Goal: Information Seeking & Learning: Learn about a topic

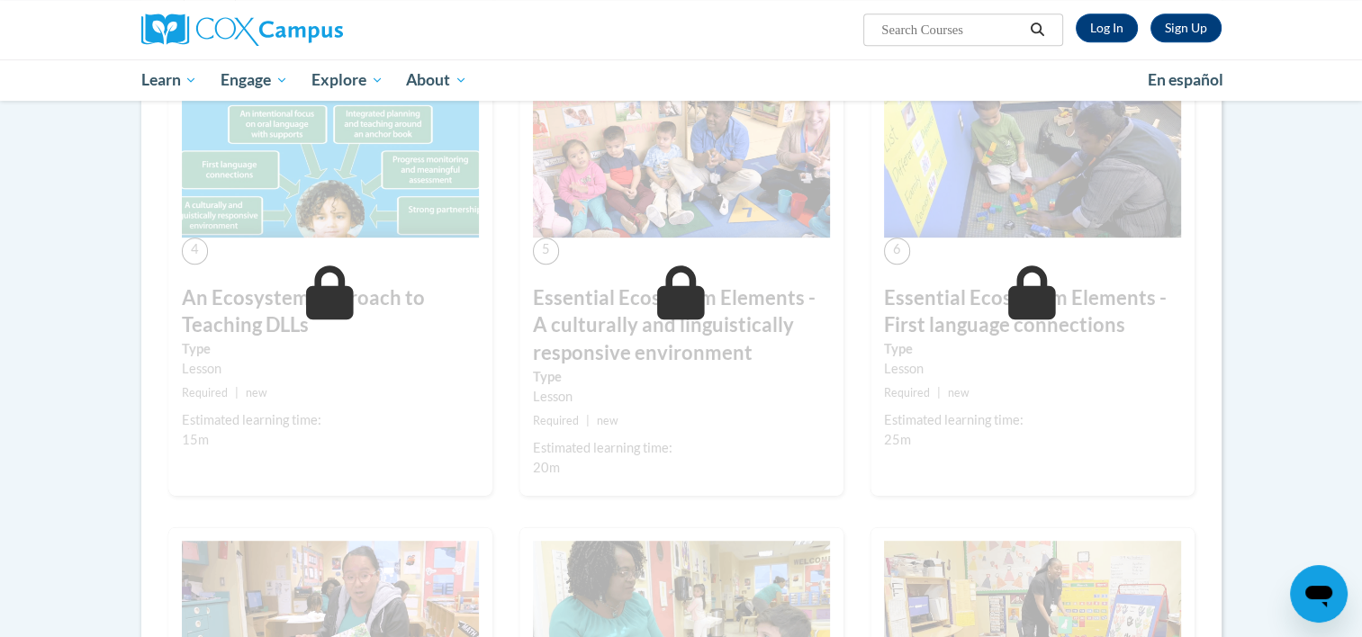
scroll to position [868, 0]
click at [1090, 32] on link "Log In" at bounding box center [1107, 28] width 62 height 29
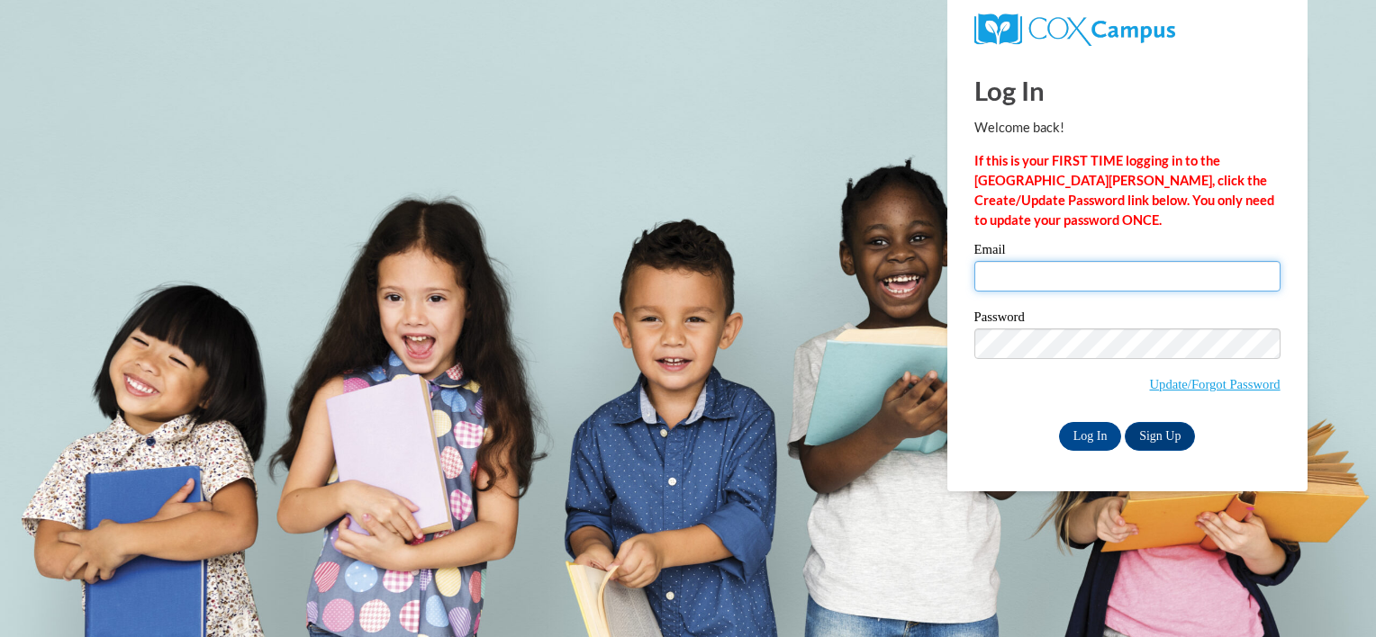
click at [1015, 279] on input "Email" at bounding box center [1127, 276] width 306 height 31
type input "delaney.maple04@gmail.com"
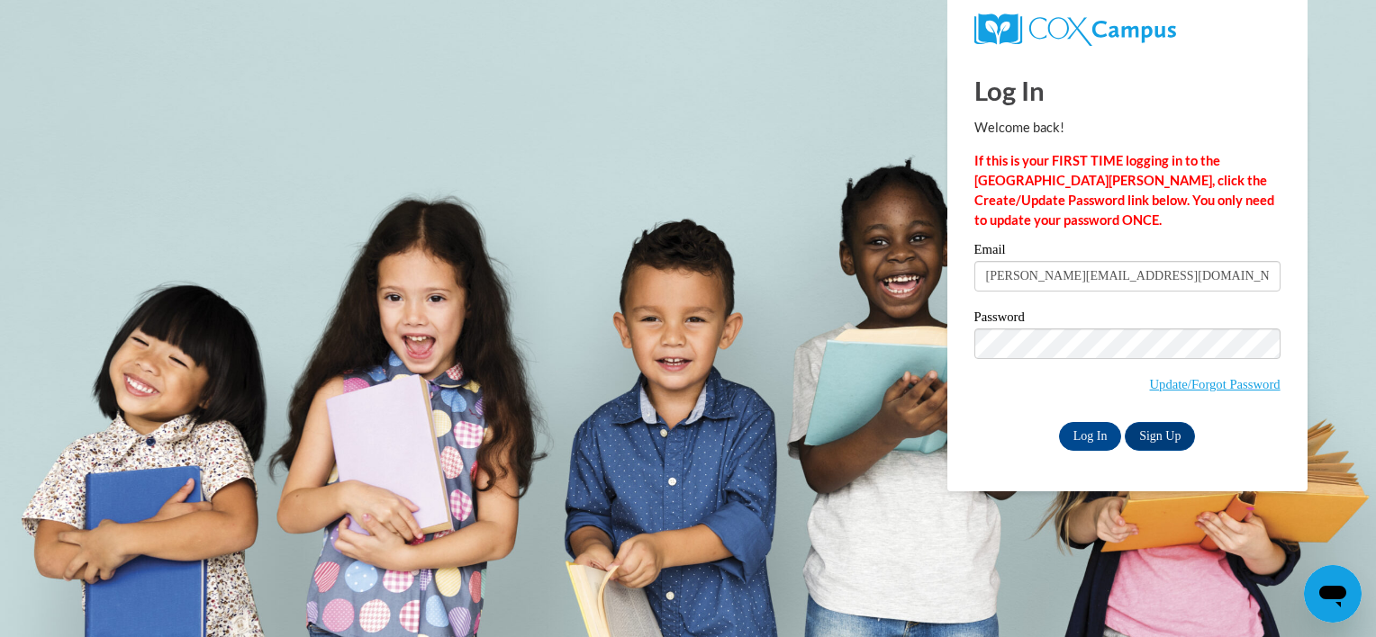
click at [978, 425] on div "Log In Sign Up" at bounding box center [1127, 436] width 306 height 29
click at [1094, 434] on input "Log In" at bounding box center [1090, 436] width 63 height 29
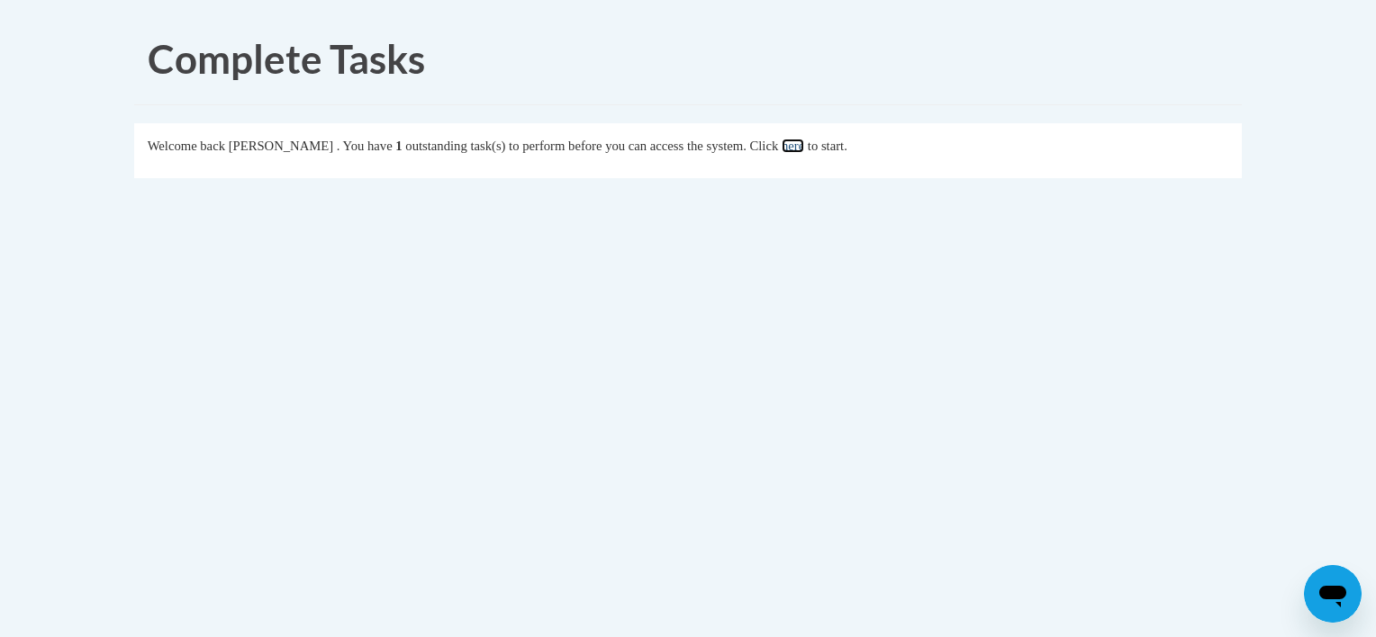
click at [804, 140] on link "here" at bounding box center [792, 146] width 23 height 14
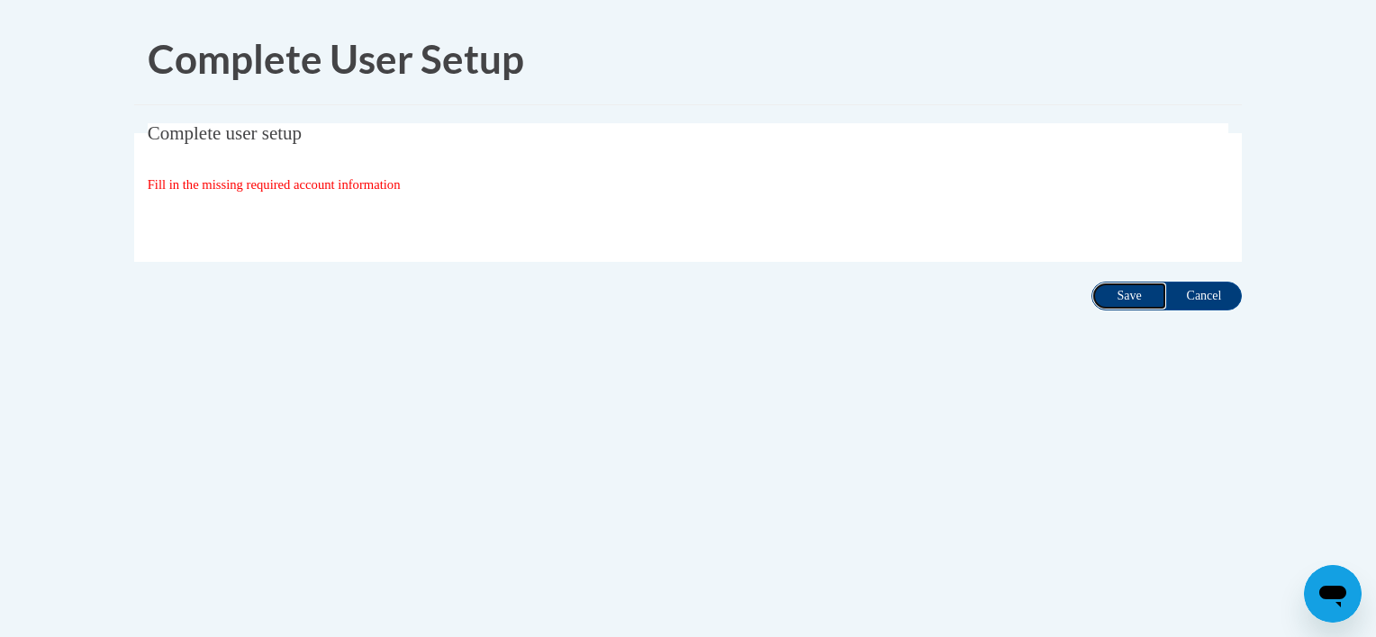
click at [1153, 299] on input "Save" at bounding box center [1129, 296] width 76 height 29
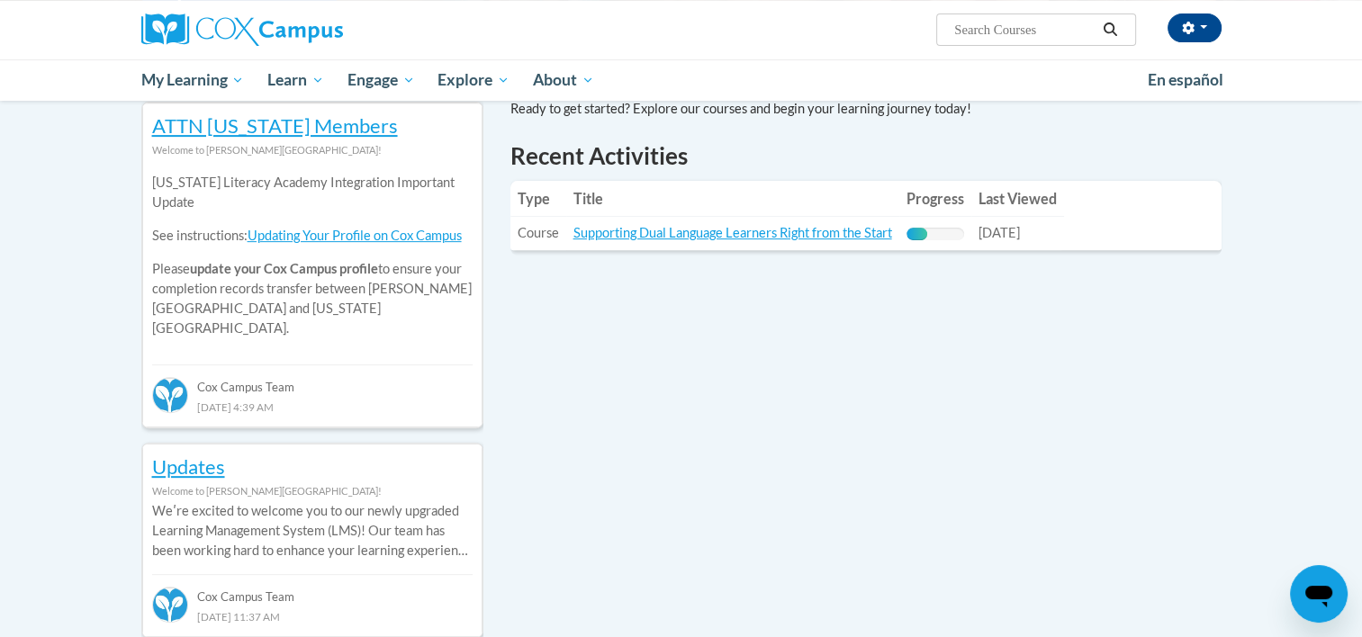
scroll to position [610, 0]
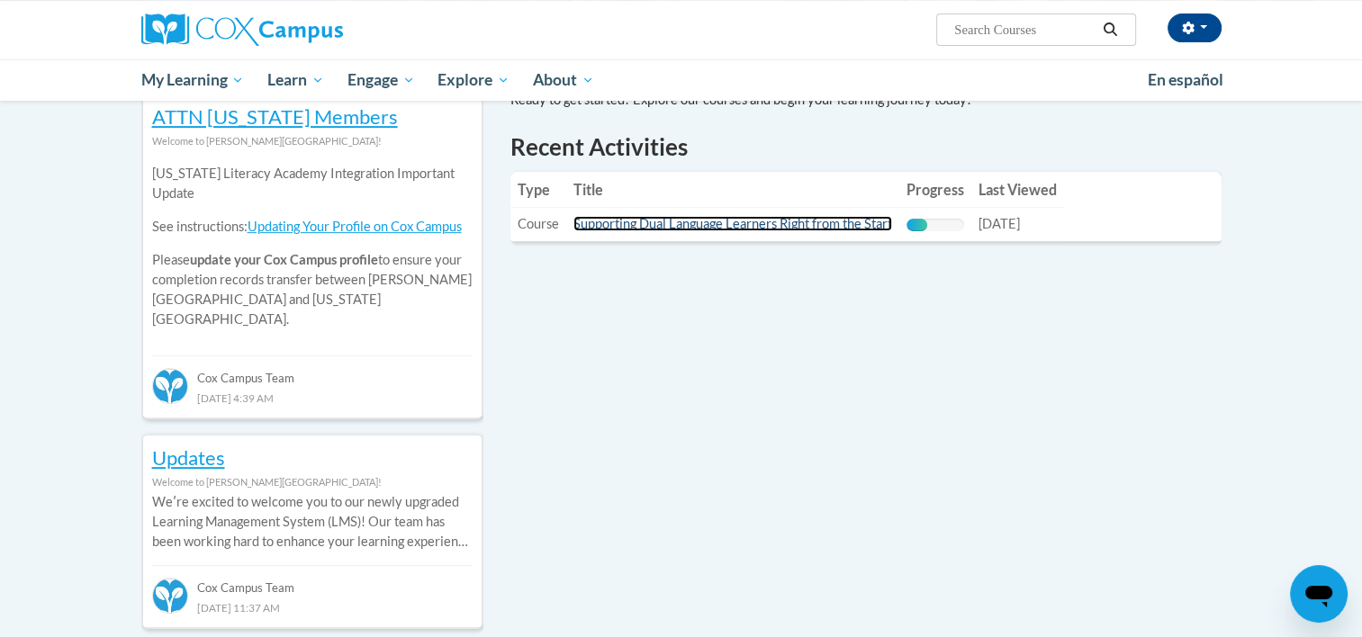
click at [699, 220] on link "Supporting Dual Language Learners Right from the Start" at bounding box center [732, 223] width 319 height 15
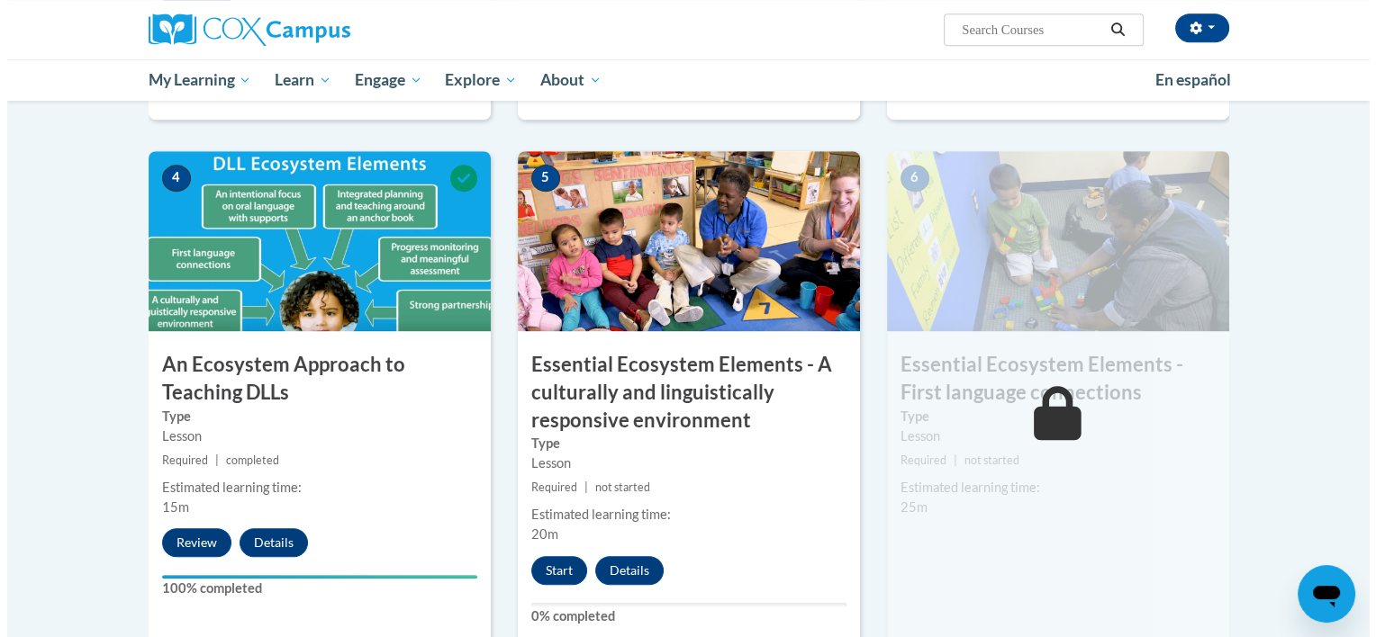
scroll to position [1015, 0]
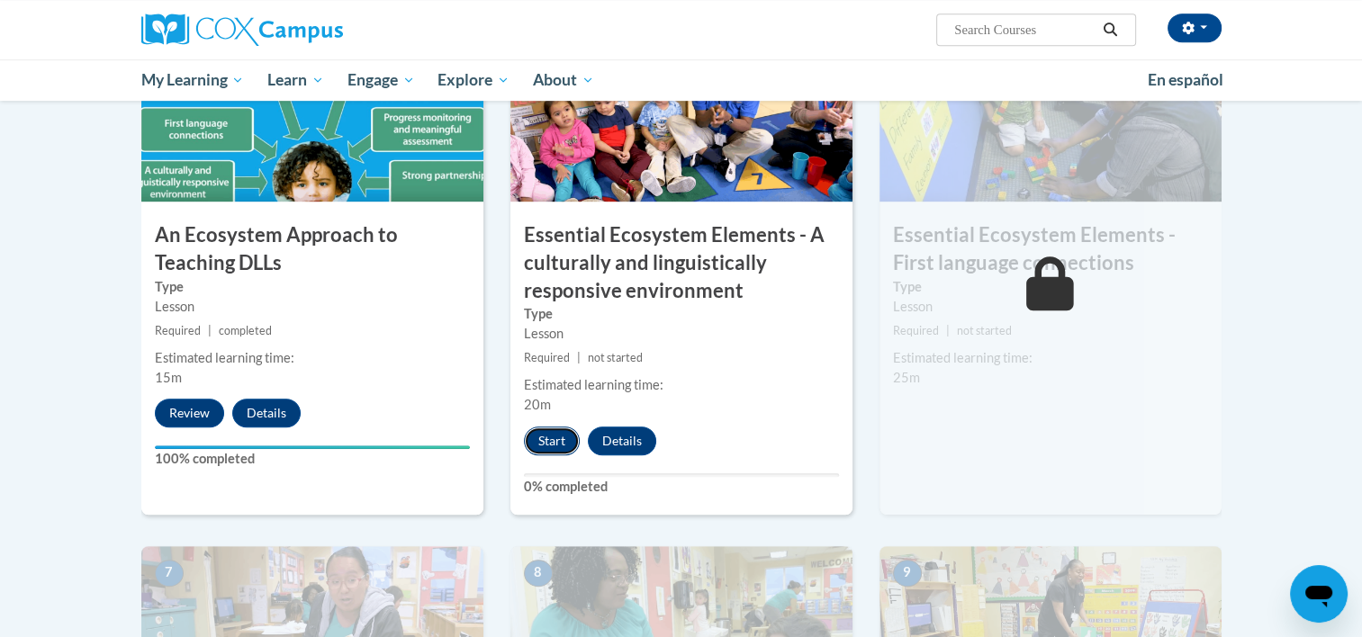
click at [563, 442] on button "Start" at bounding box center [552, 441] width 56 height 29
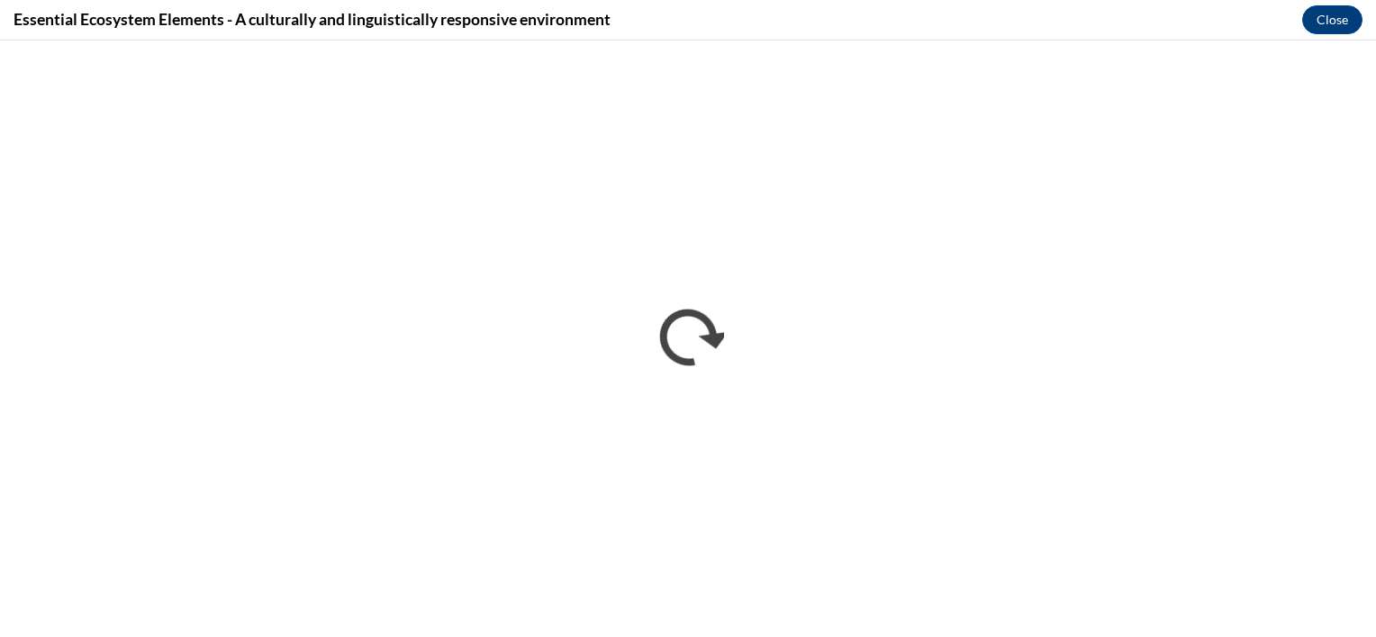
scroll to position [0, 0]
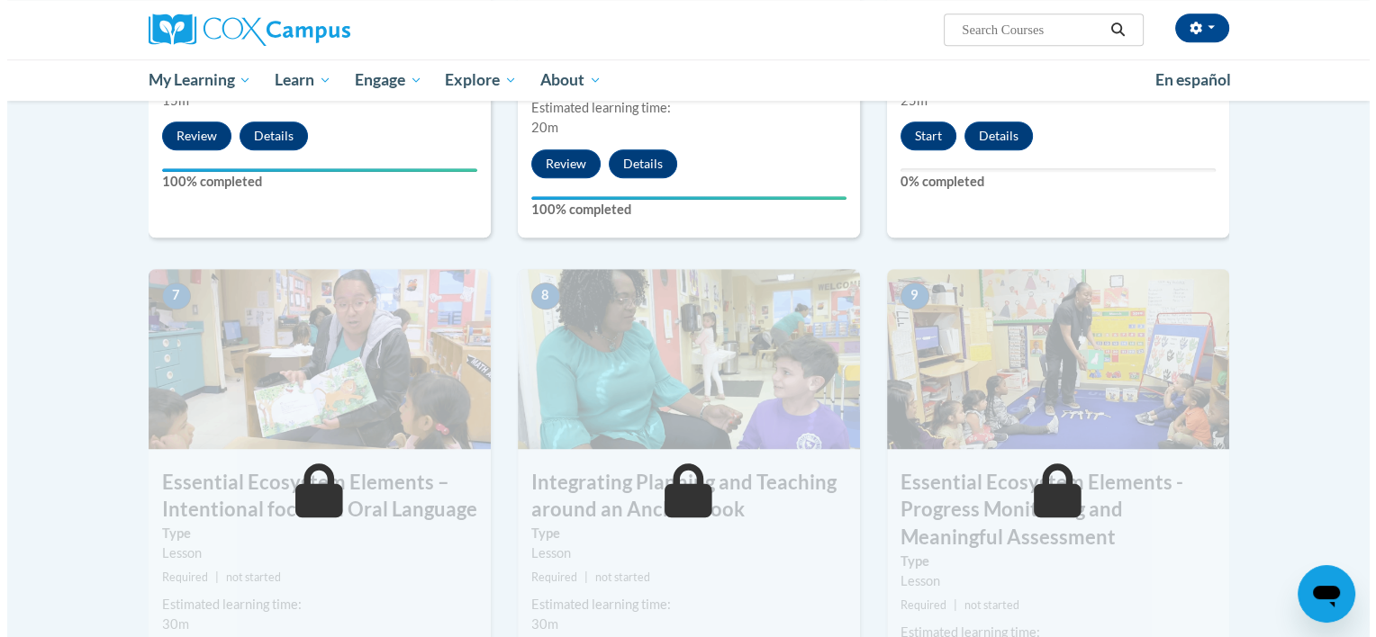
scroll to position [1232, 0]
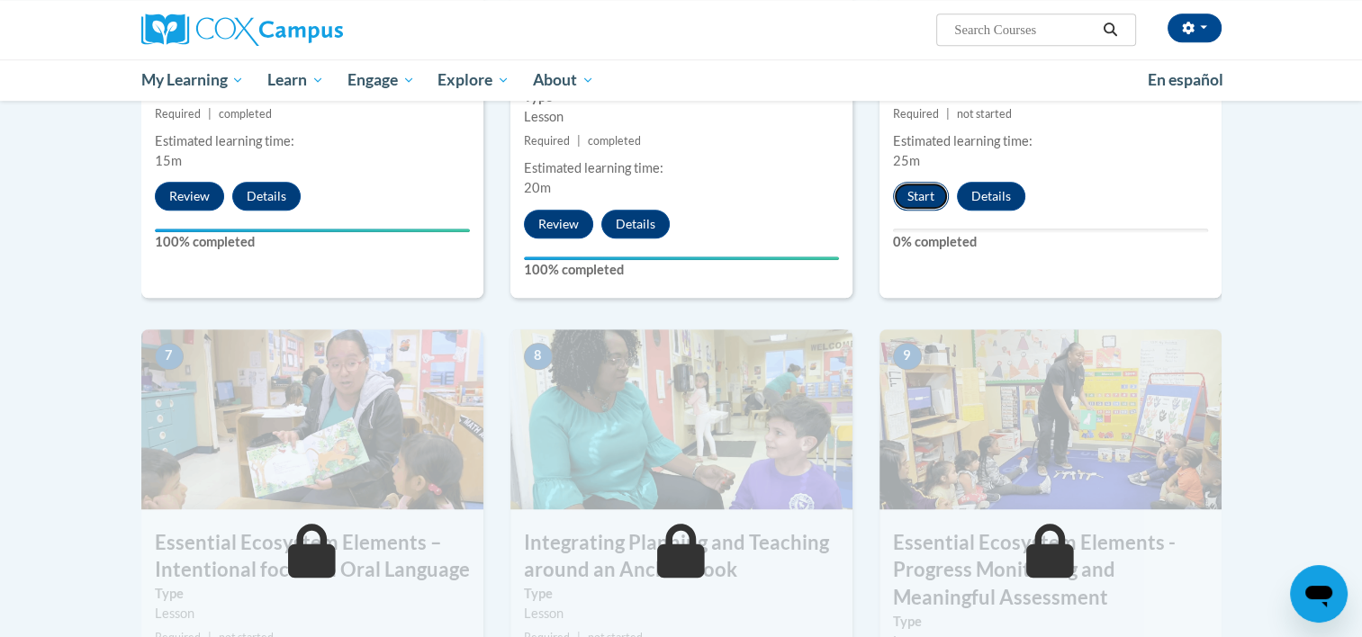
click at [925, 194] on button "Start" at bounding box center [921, 196] width 56 height 29
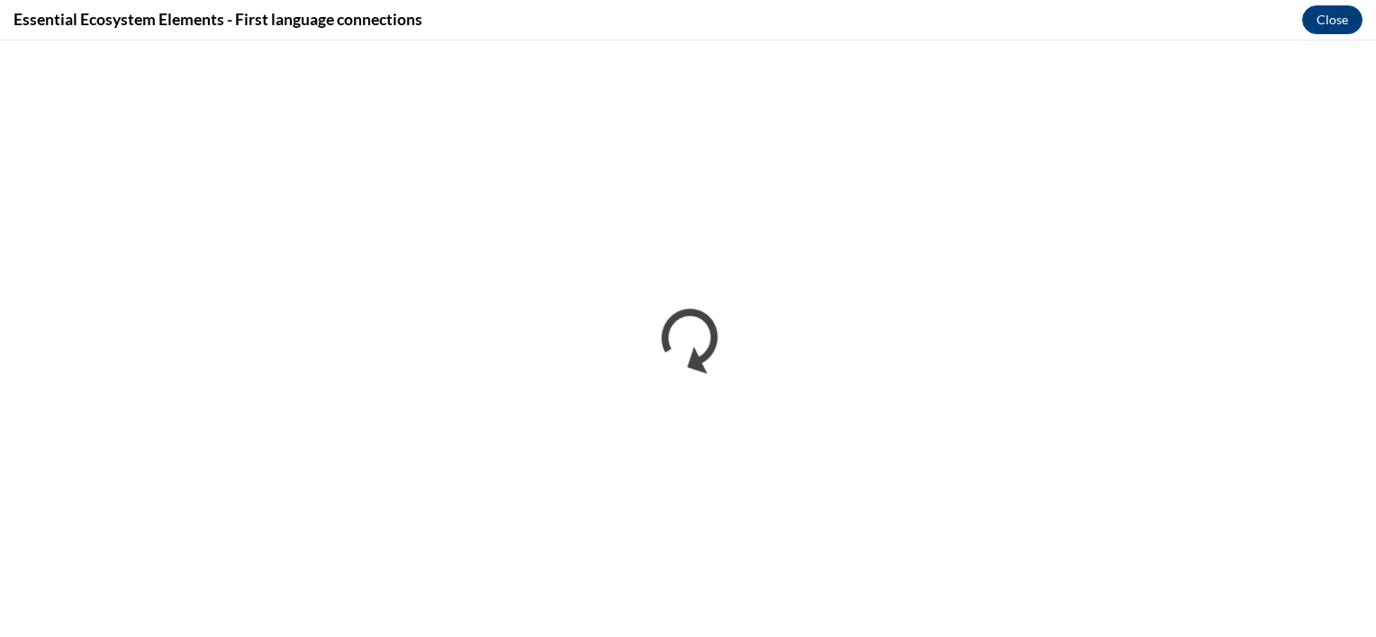
scroll to position [0, 0]
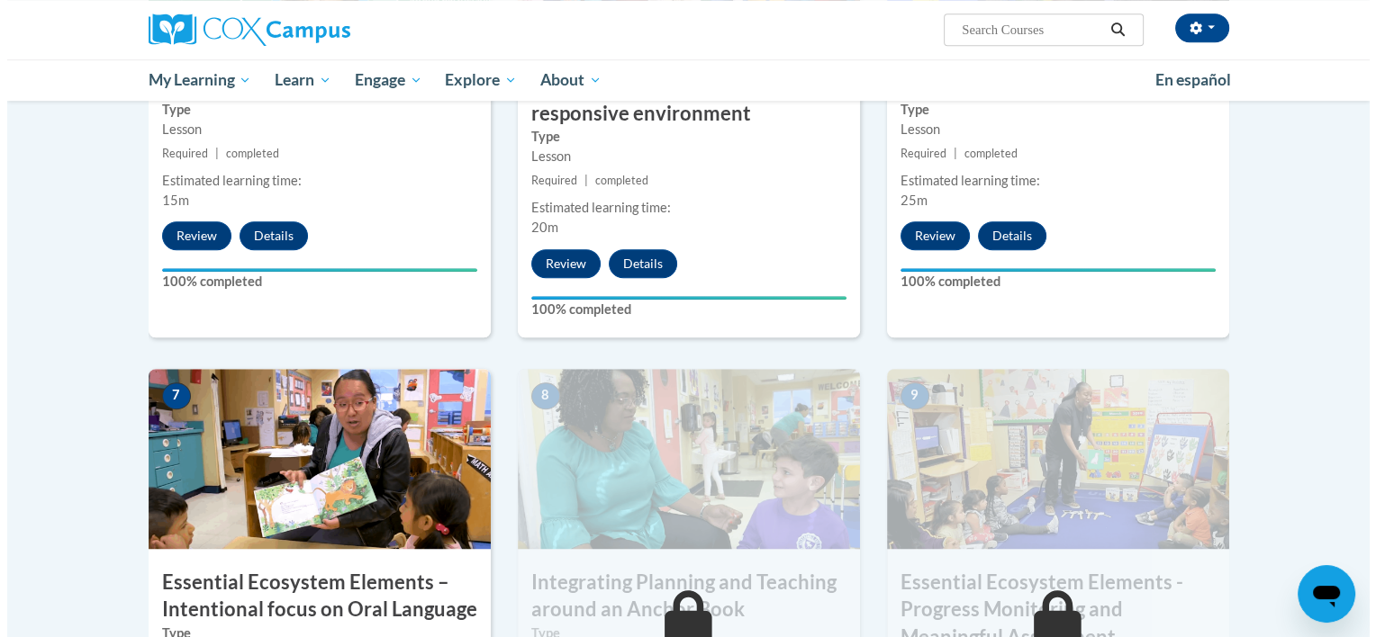
scroll to position [1520, 0]
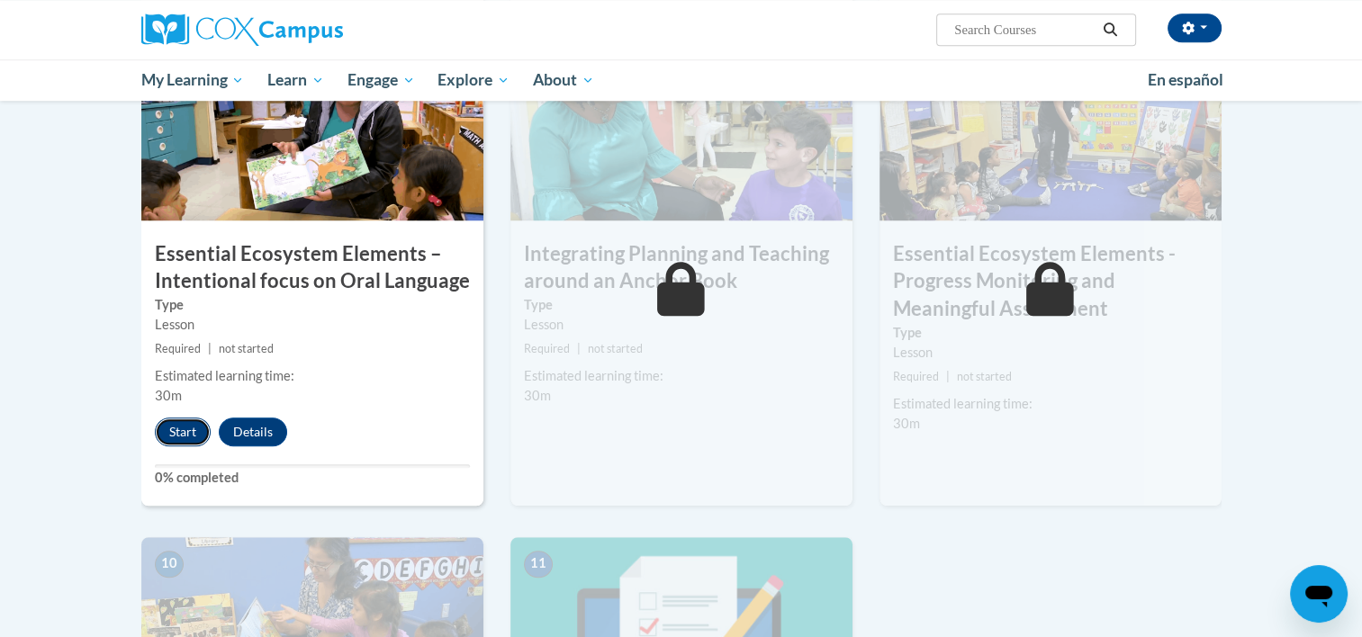
click at [185, 427] on button "Start" at bounding box center [183, 432] width 56 height 29
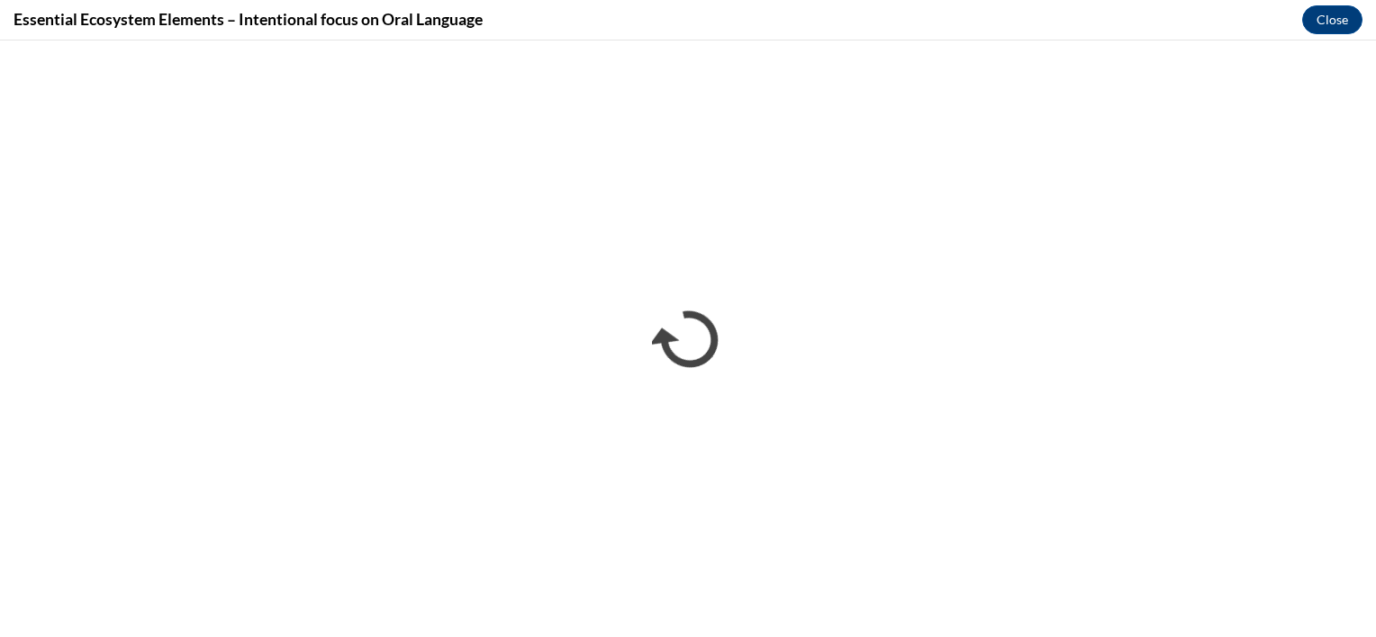
scroll to position [0, 0]
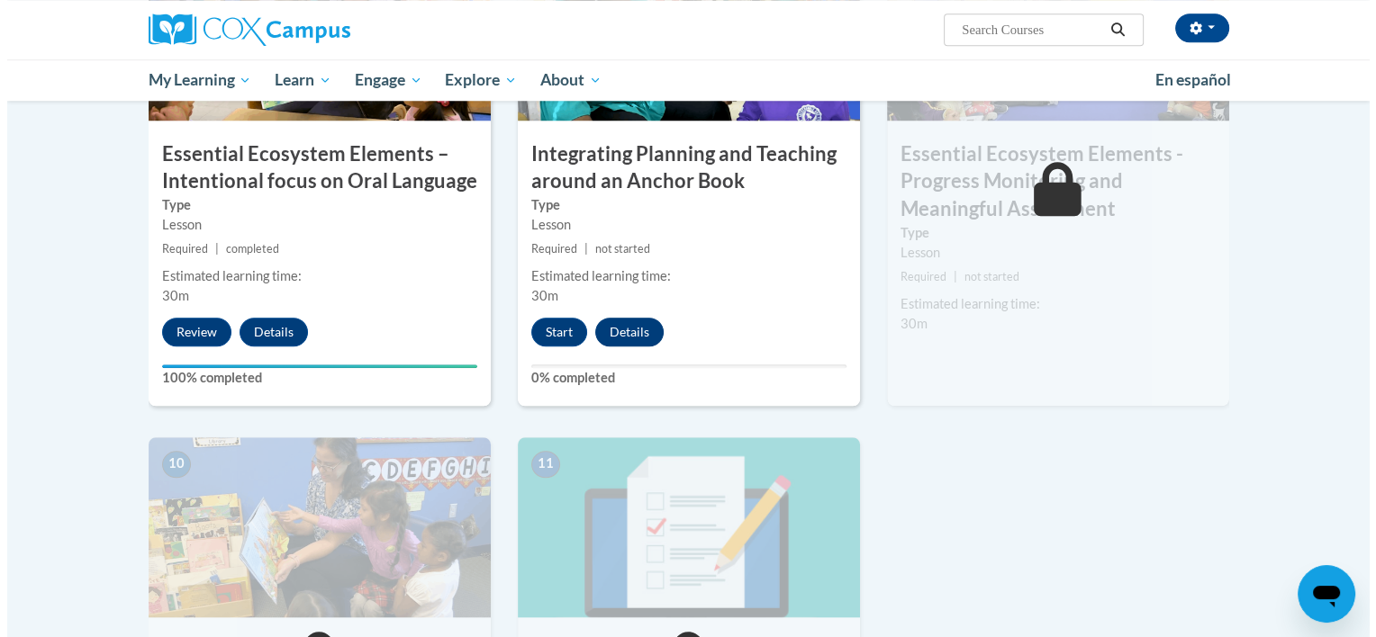
scroll to position [1619, 0]
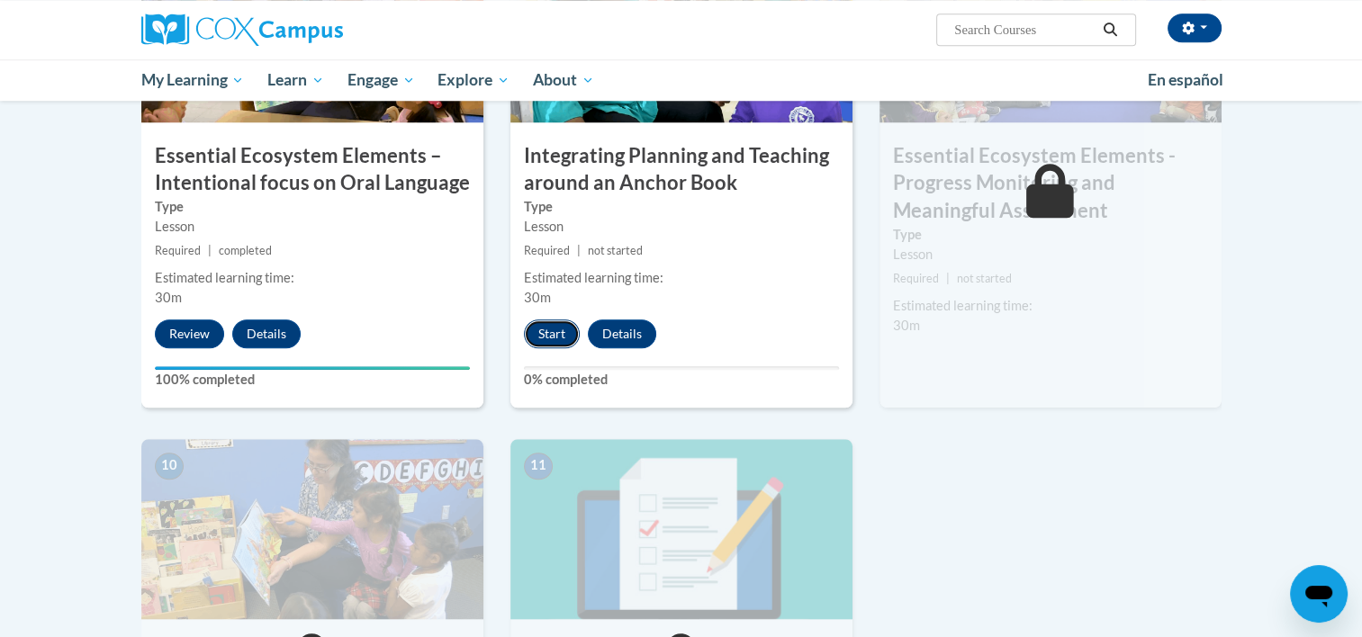
click at [555, 327] on button "Start" at bounding box center [552, 334] width 56 height 29
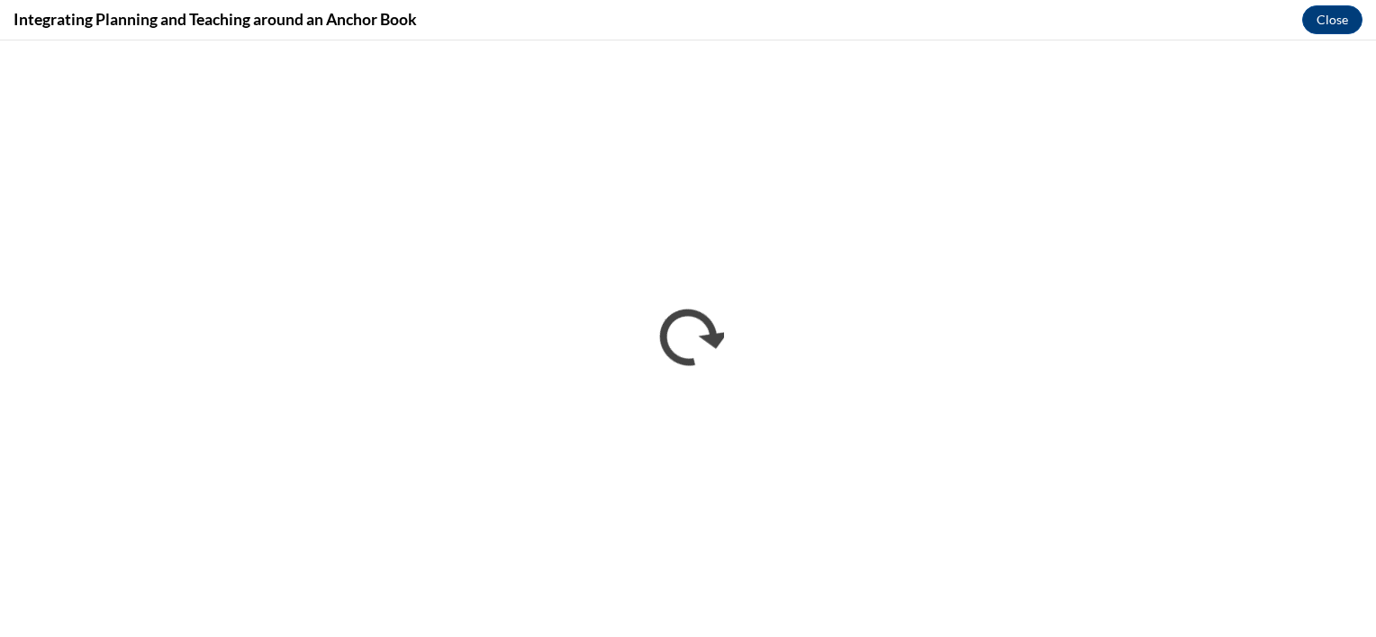
scroll to position [0, 0]
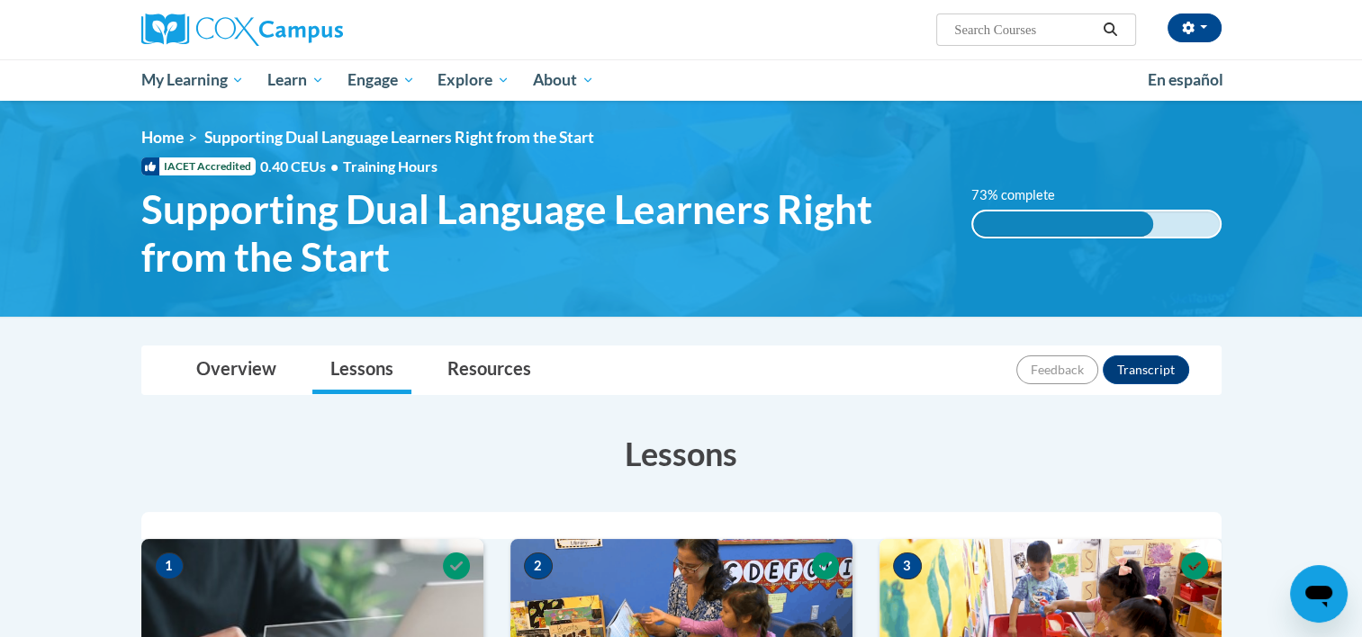
drag, startPoint x: 0, startPoint y: 0, endPoint x: 832, endPoint y: 185, distance: 852.2
click at [832, 185] on div "<en>Home</en><fr>Accueil</fr><de>Zuhause</de><it>Casa</it><es>Casa</es><pt>Casa…" at bounding box center [681, 209] width 1134 height 162
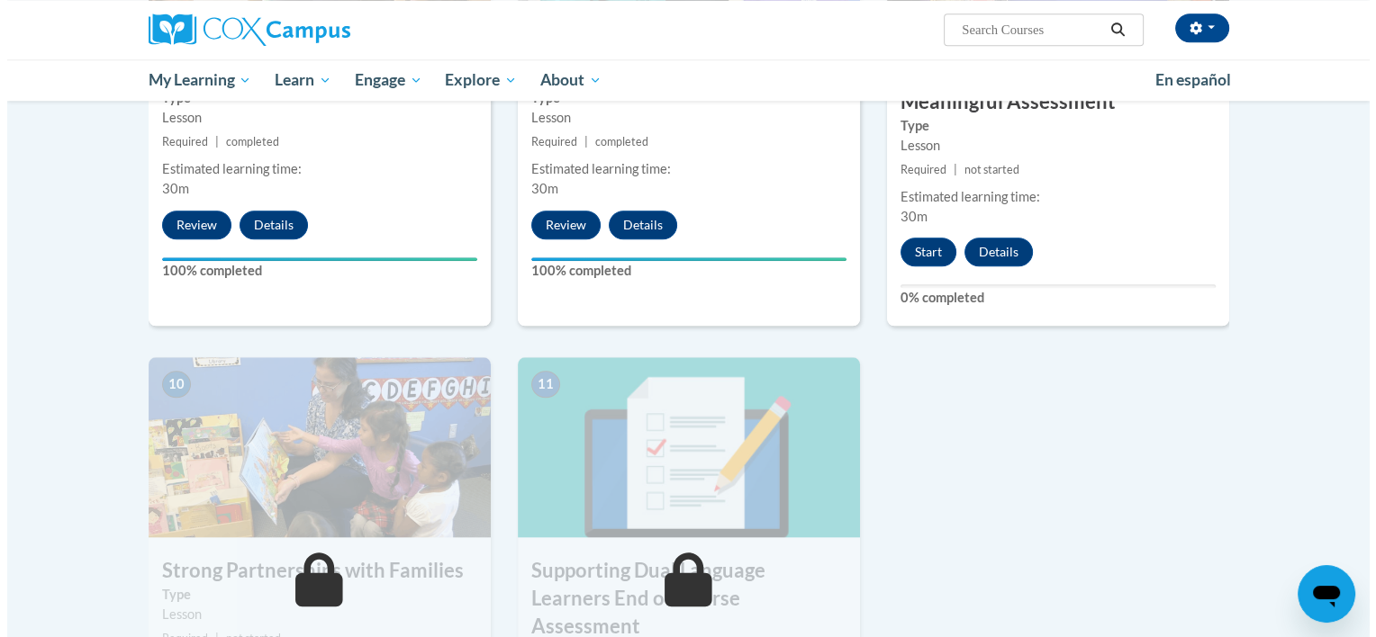
scroll to position [1735, 0]
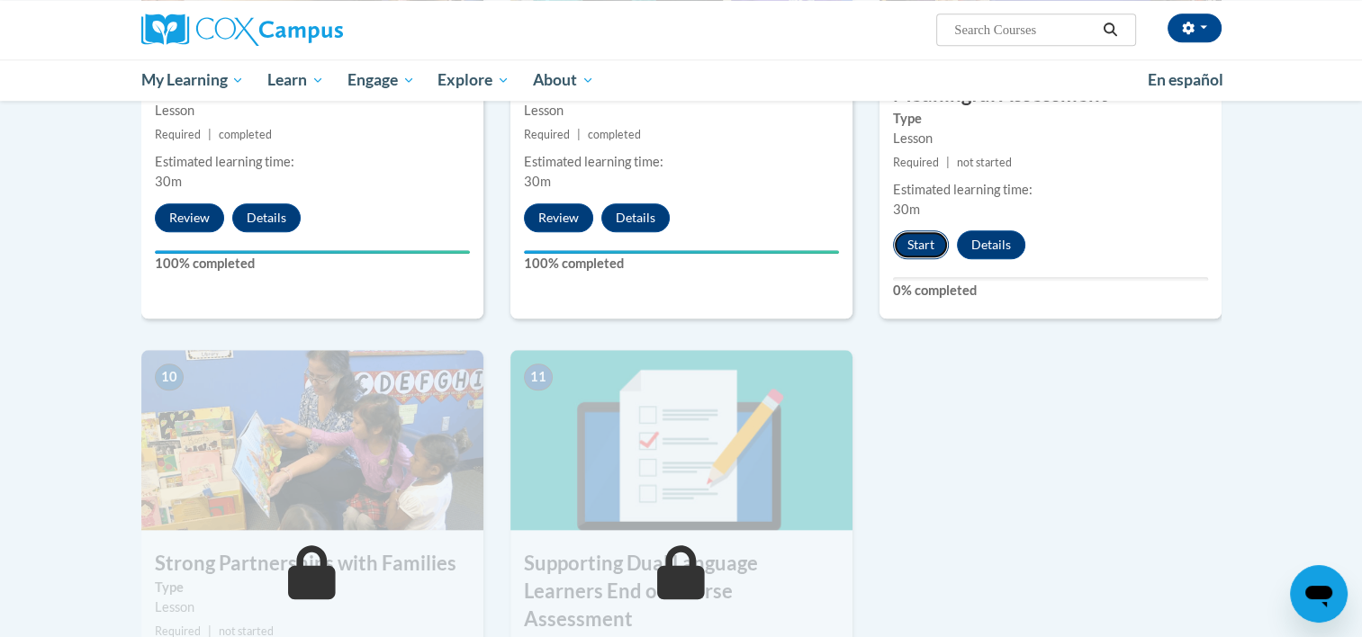
click at [915, 243] on button "Start" at bounding box center [921, 244] width 56 height 29
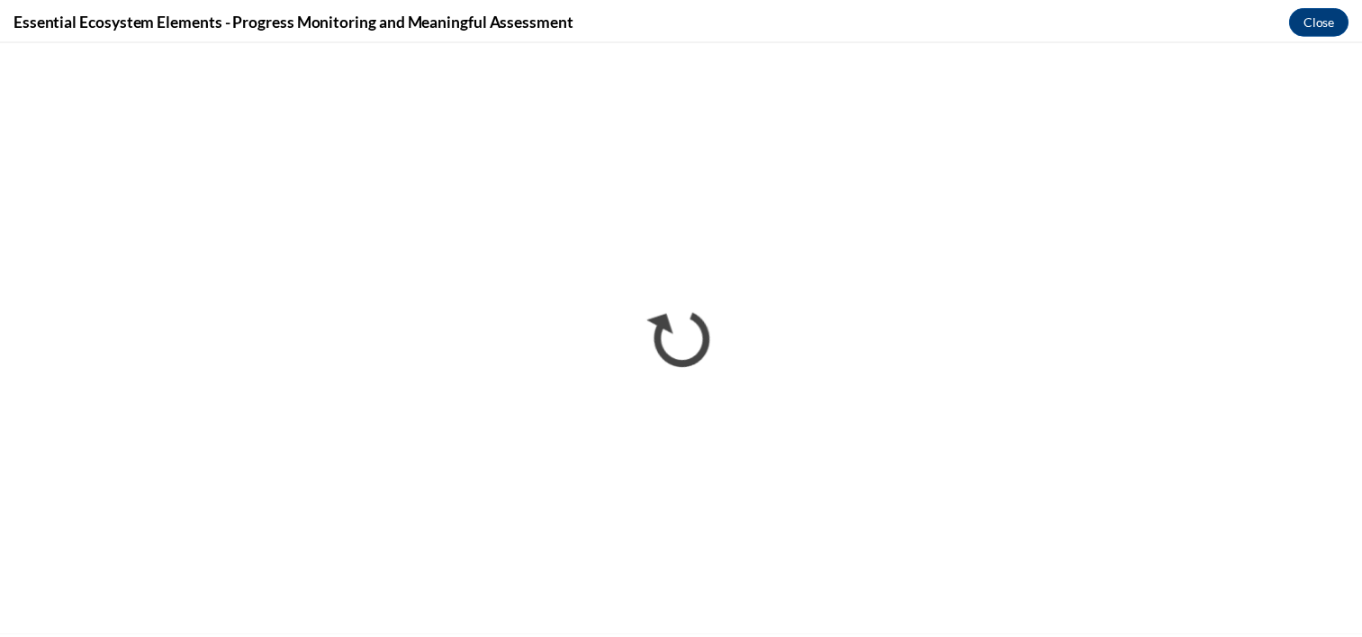
scroll to position [0, 0]
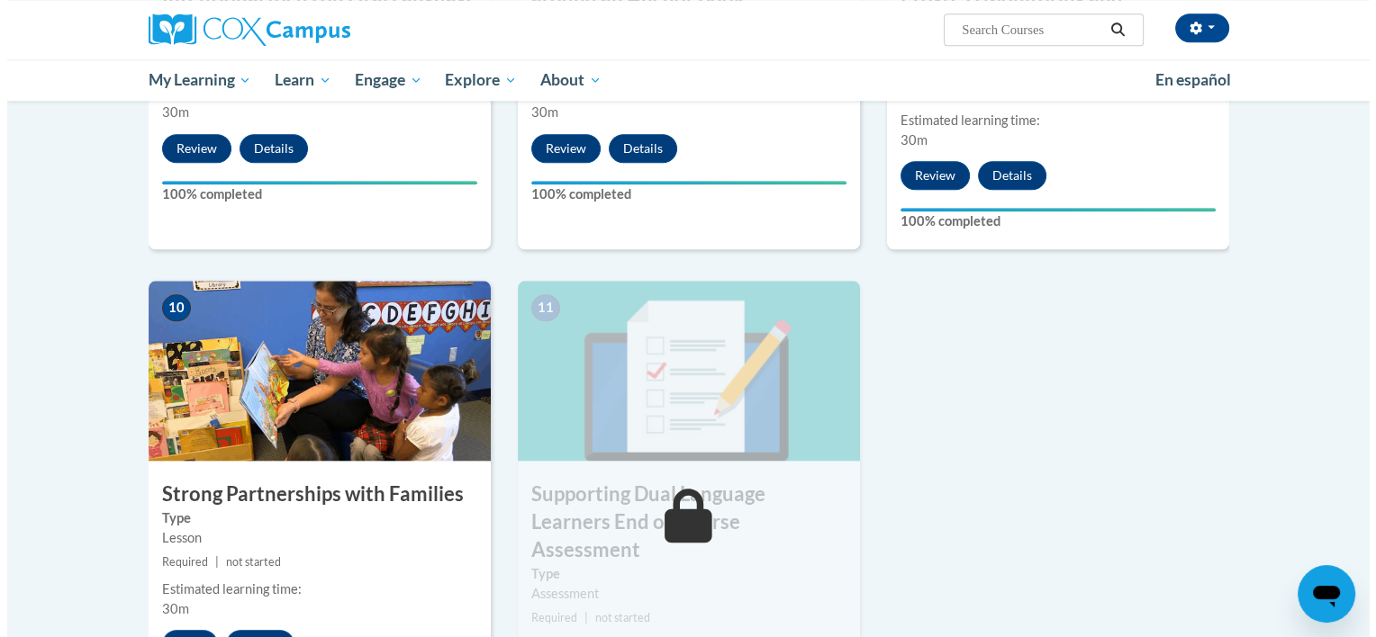
scroll to position [1974, 0]
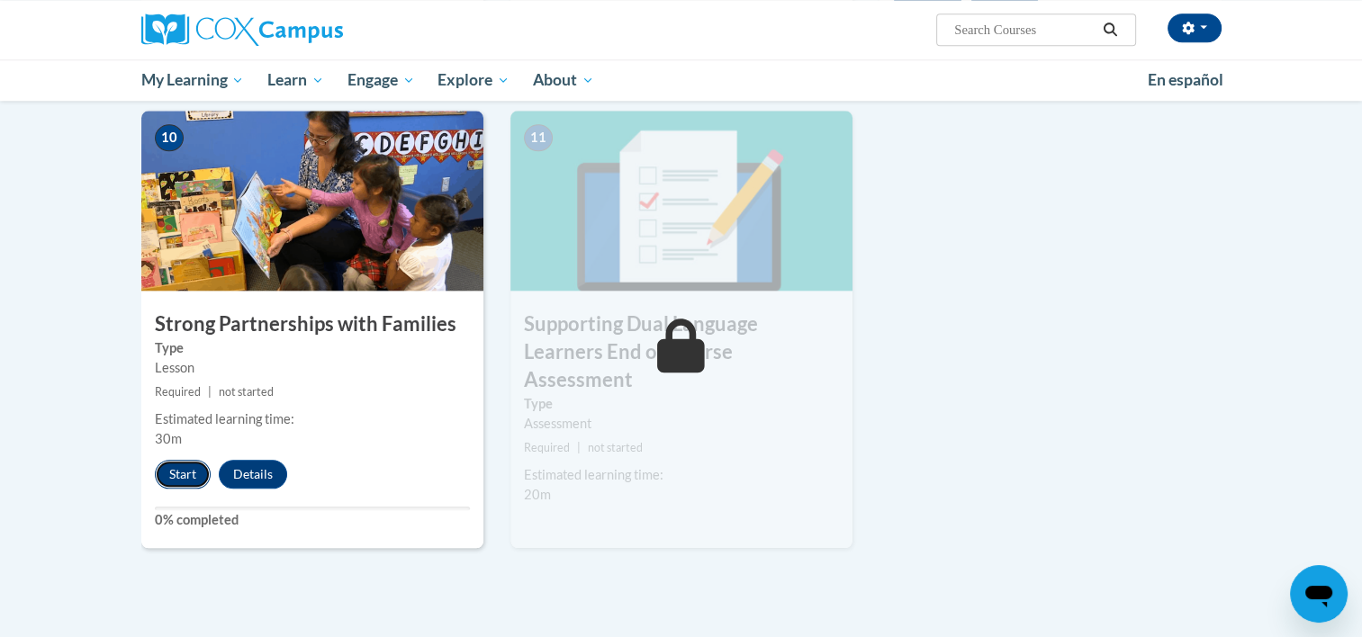
click at [192, 474] on button "Start" at bounding box center [183, 474] width 56 height 29
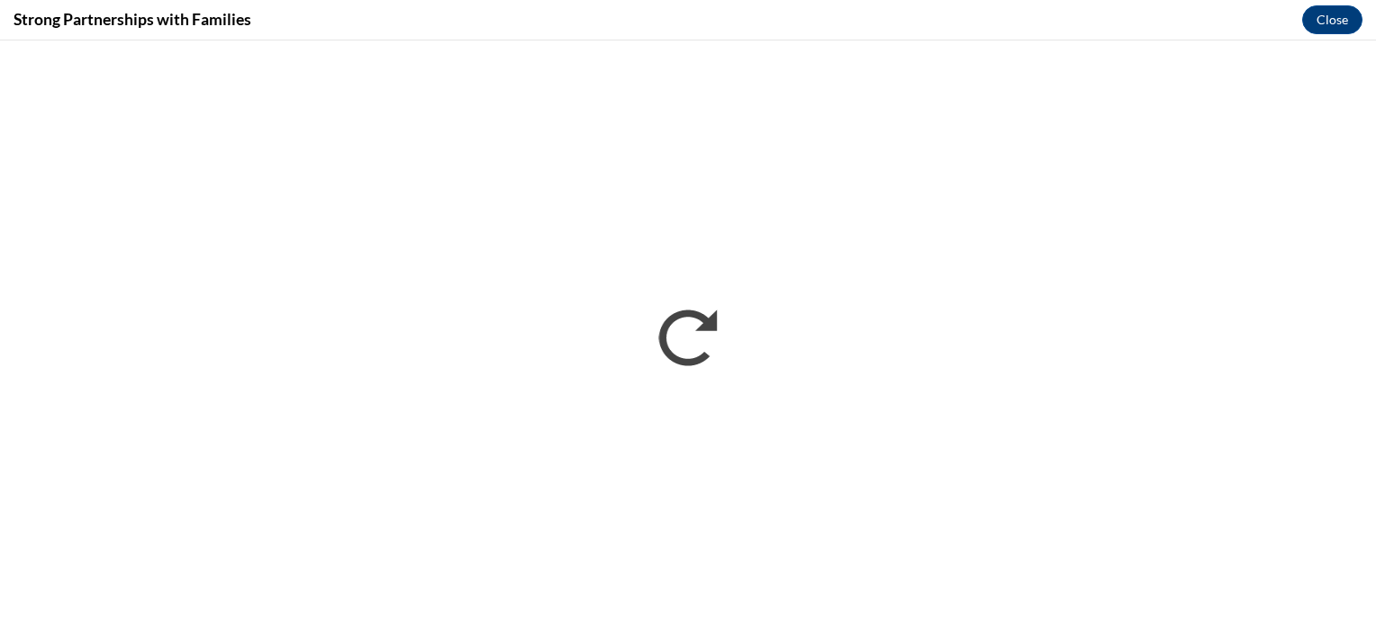
scroll to position [0, 0]
